Goal: Information Seeking & Learning: Learn about a topic

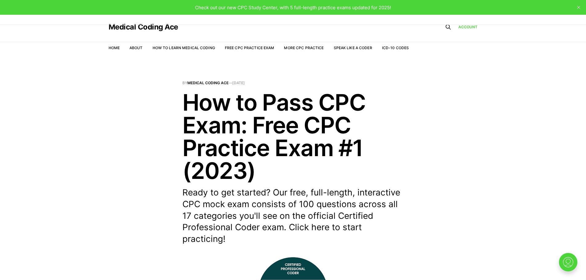
scroll to position [1410, 0]
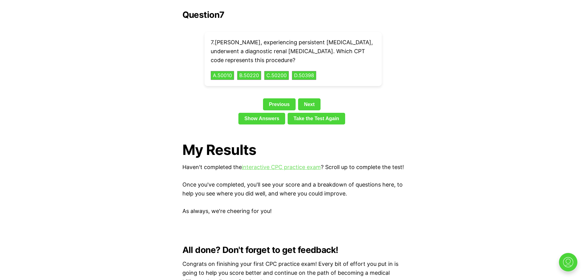
click at [273, 164] on link "interactive CPC practice exam" at bounding box center [281, 167] width 79 height 6
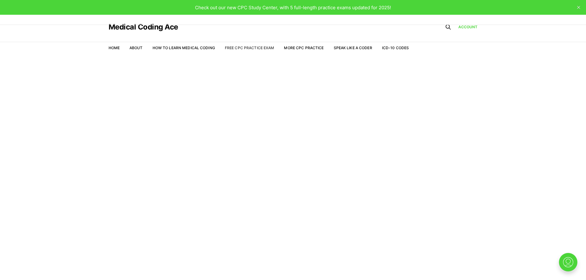
click at [252, 48] on link "Free CPC Practice Exam" at bounding box center [250, 48] width 50 height 5
click at [245, 49] on link "Free CPC Practice Exam" at bounding box center [250, 48] width 50 height 5
click at [564, 264] on img at bounding box center [568, 263] width 20 height 20
